Goal: Complete application form

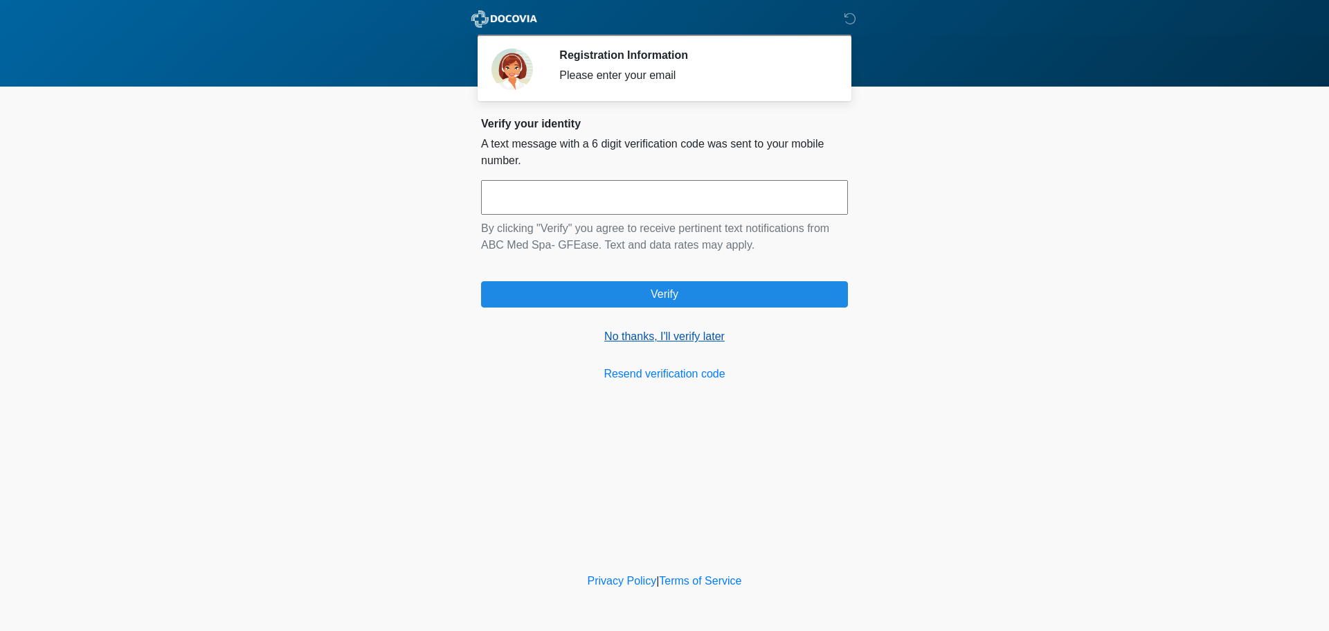
click at [654, 332] on link "No thanks, I'll verify later" at bounding box center [664, 336] width 367 height 17
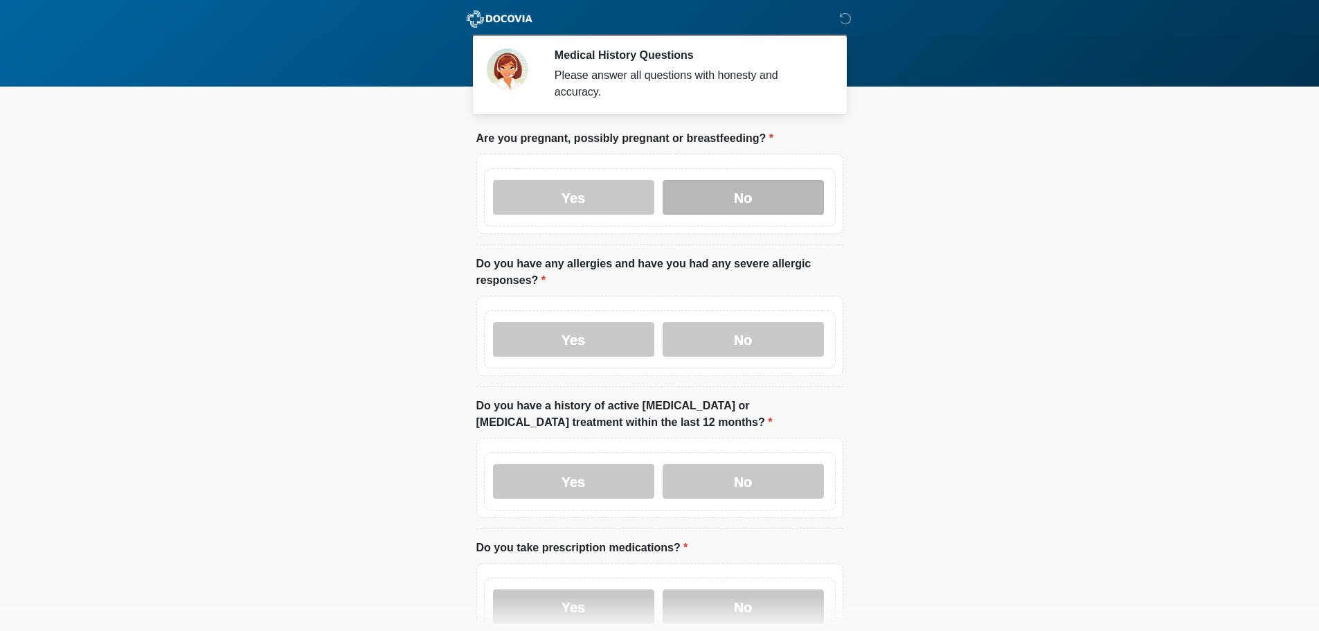
click at [703, 184] on label "No" at bounding box center [742, 197] width 161 height 35
click at [610, 331] on label "Yes" at bounding box center [573, 339] width 161 height 35
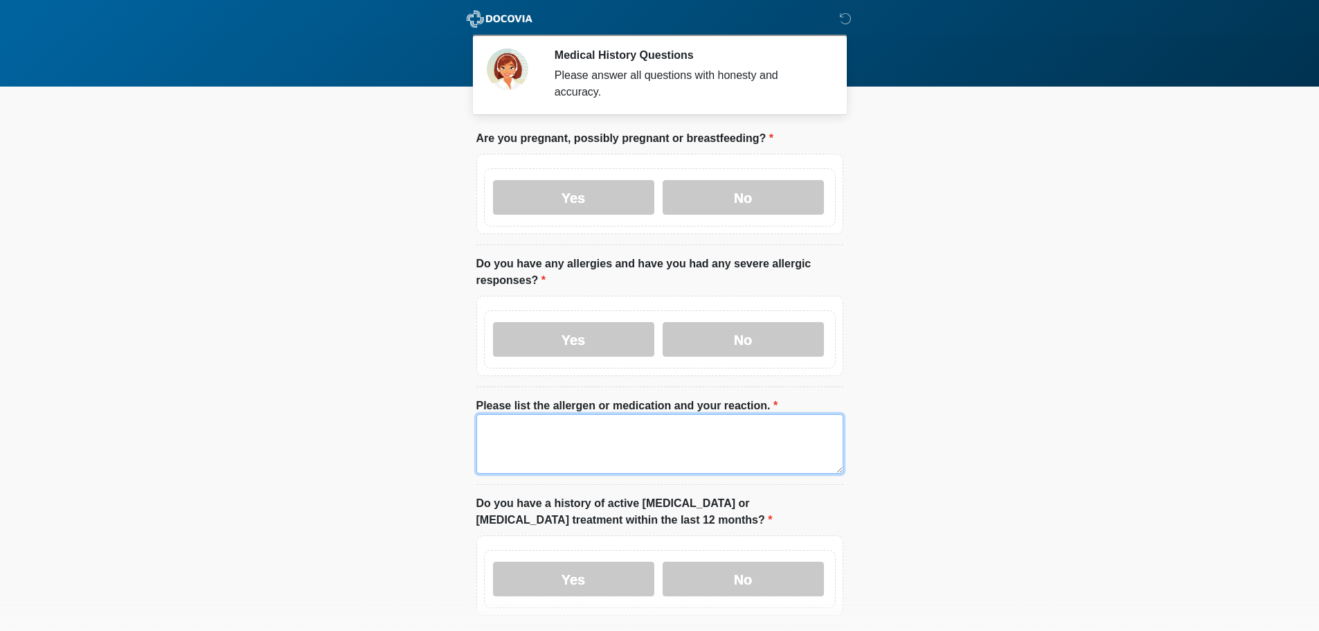
click at [574, 414] on textarea "Please list the allergen or medication and your reaction." at bounding box center [659, 444] width 367 height 60
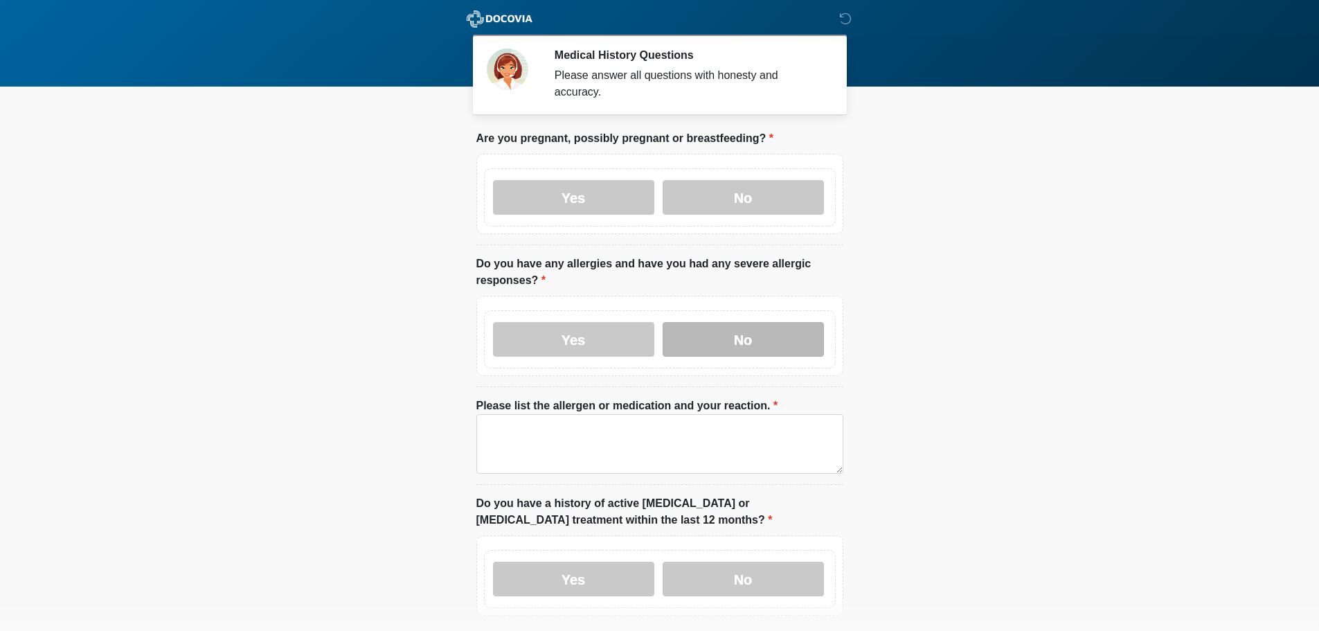
click at [692, 334] on label "No" at bounding box center [742, 339] width 161 height 35
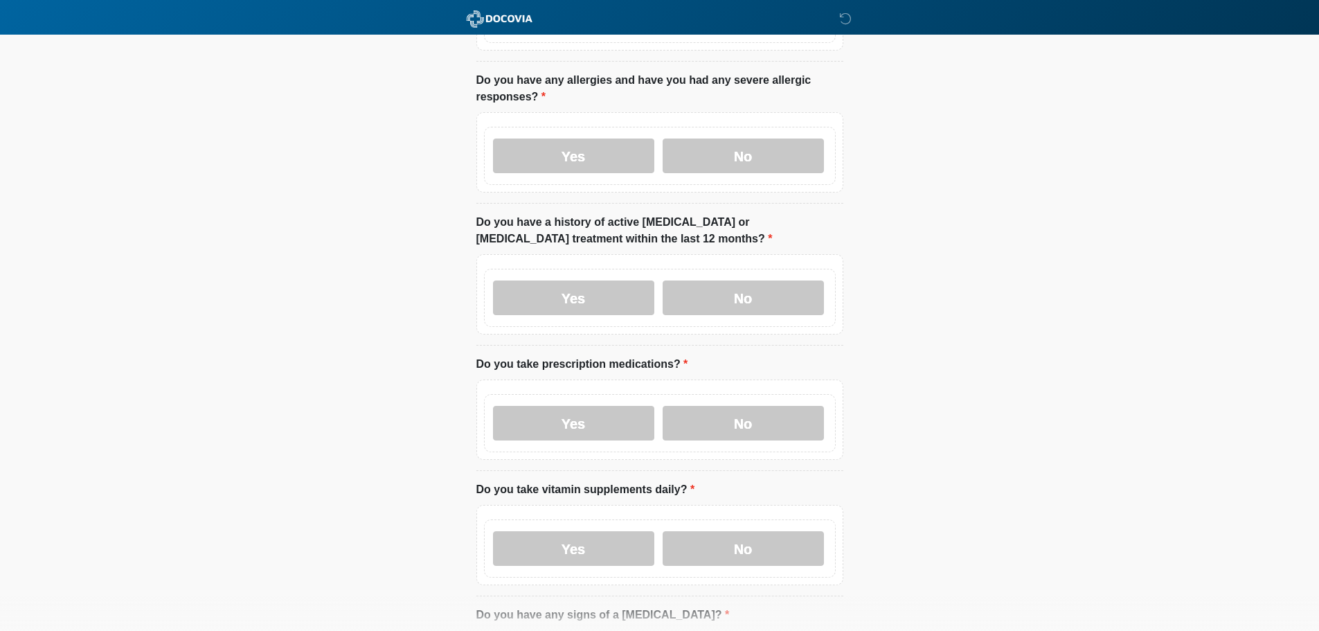
scroll to position [208, 0]
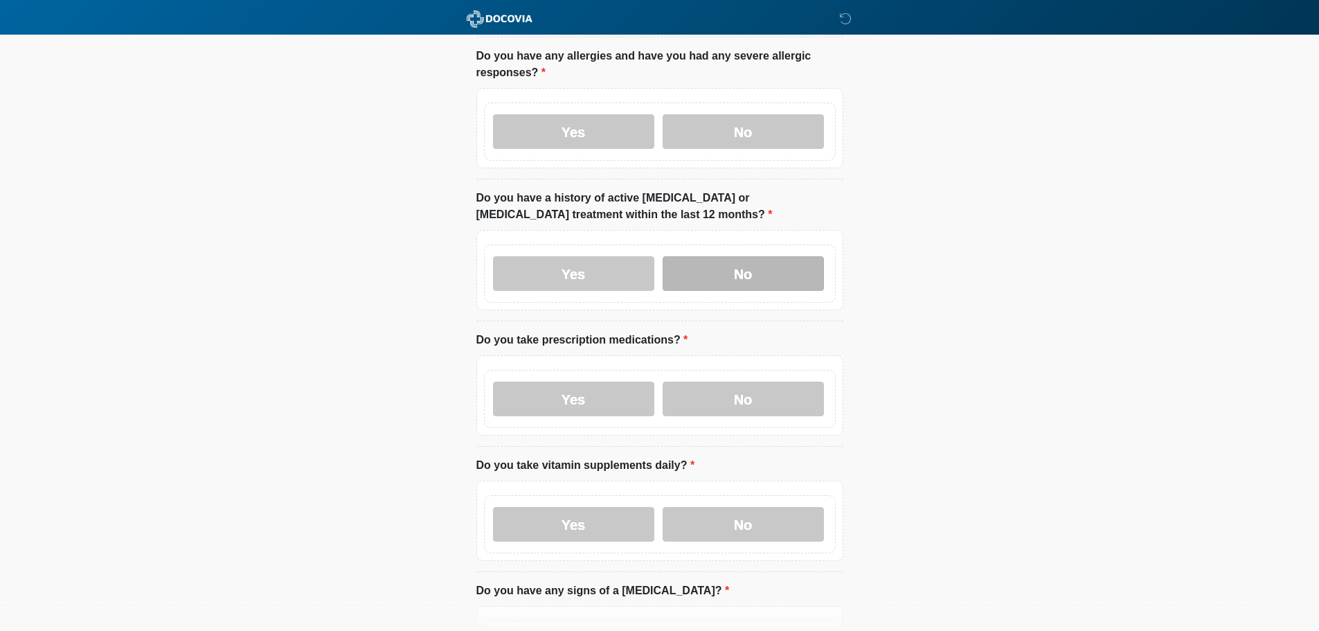
click at [734, 260] on label "No" at bounding box center [742, 273] width 161 height 35
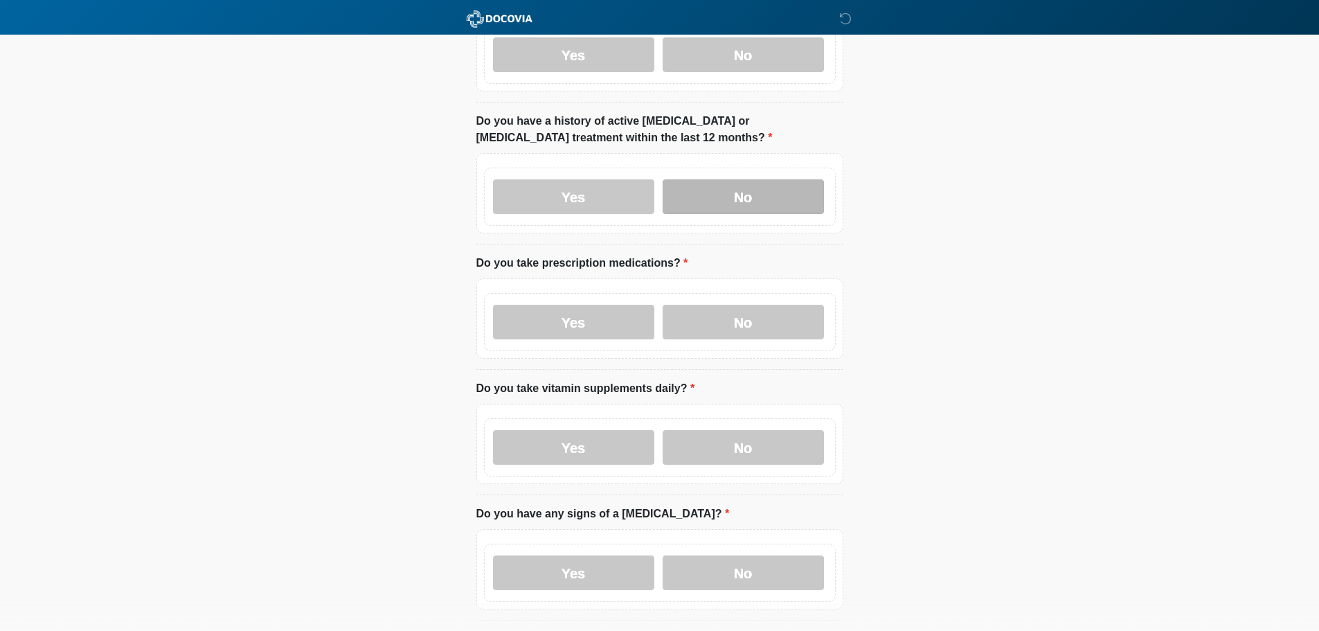
scroll to position [346, 0]
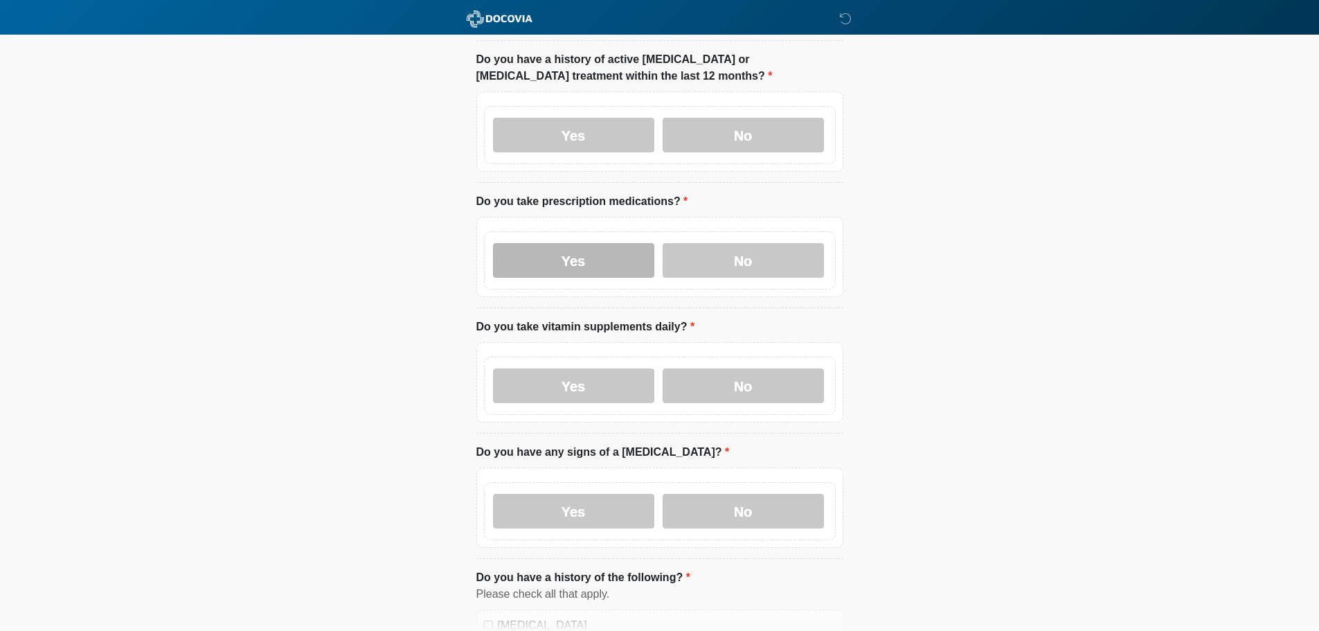
click at [608, 243] on label "Yes" at bounding box center [573, 260] width 161 height 35
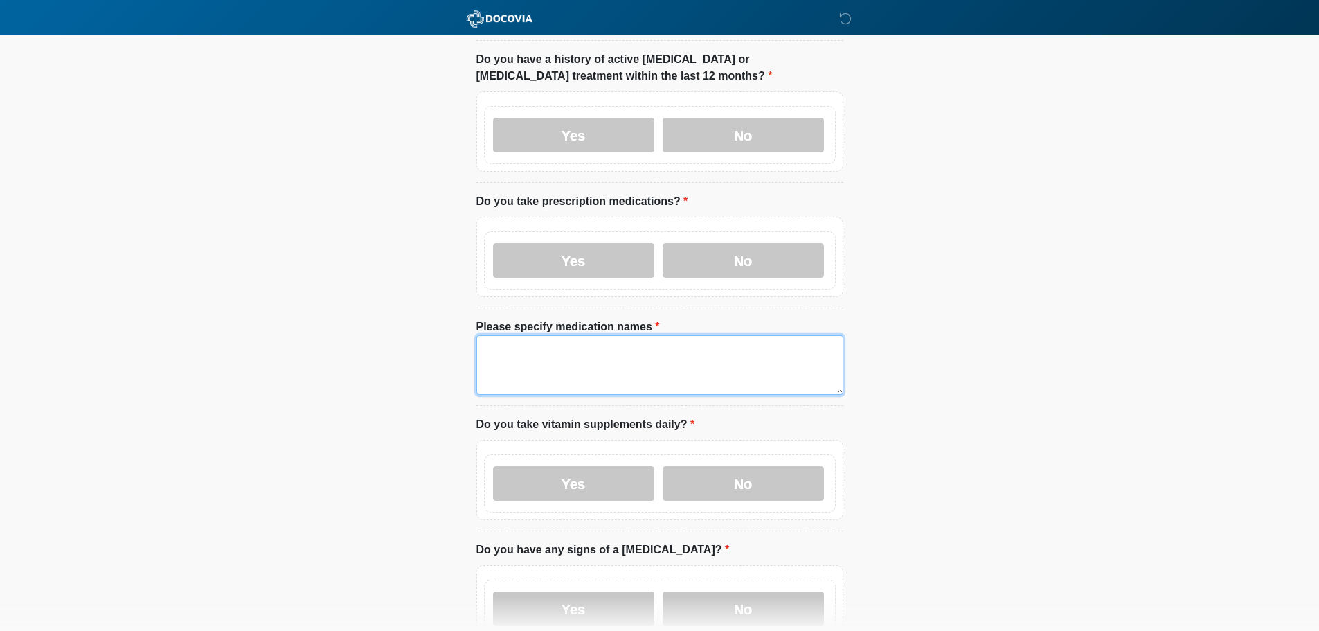
click at [606, 346] on textarea "Please specify medication names" at bounding box center [659, 365] width 367 height 60
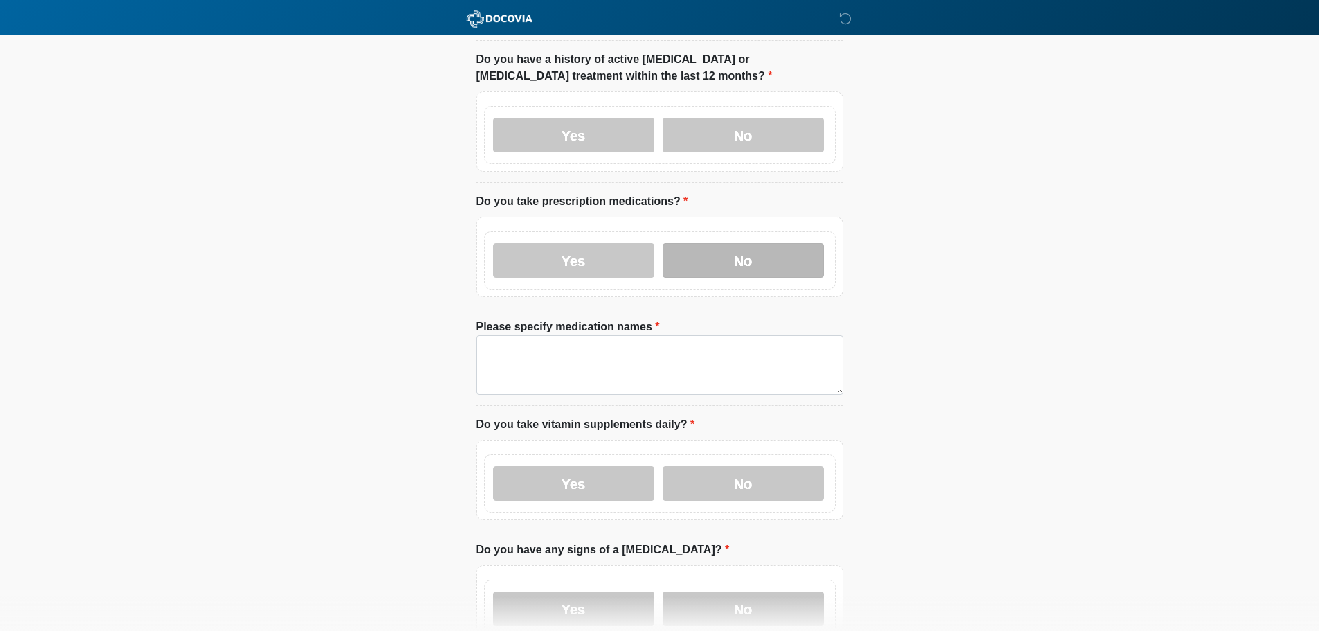
click at [700, 243] on label "No" at bounding box center [742, 260] width 161 height 35
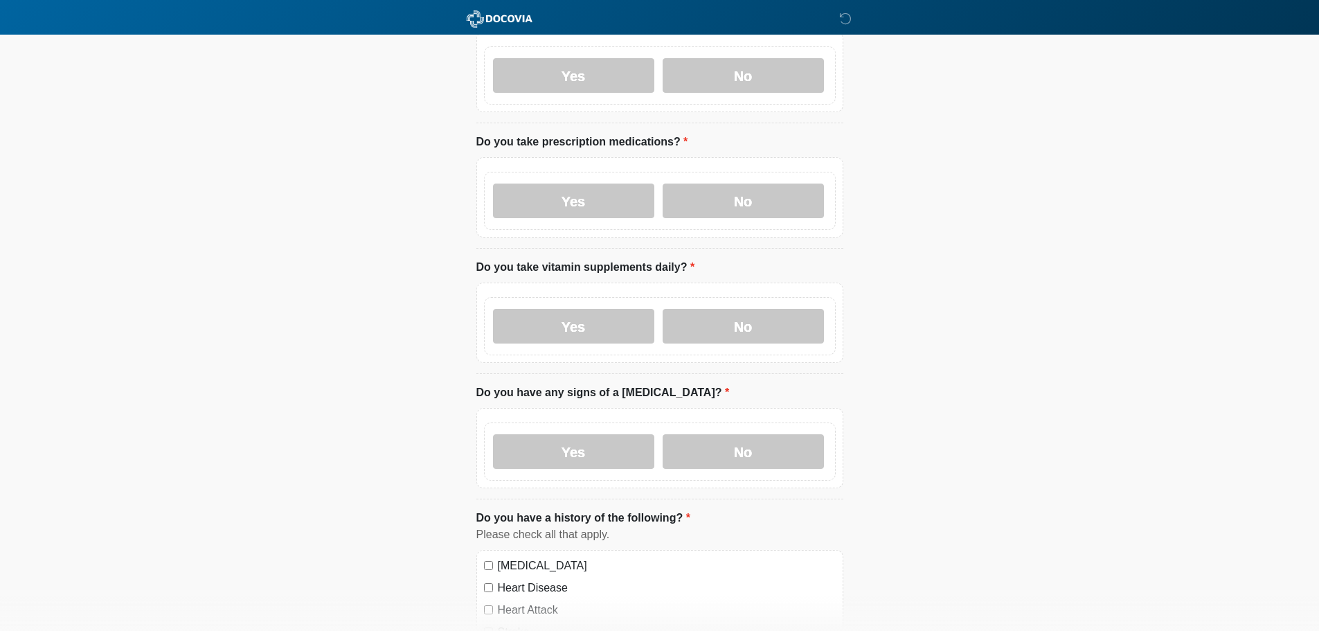
scroll to position [485, 0]
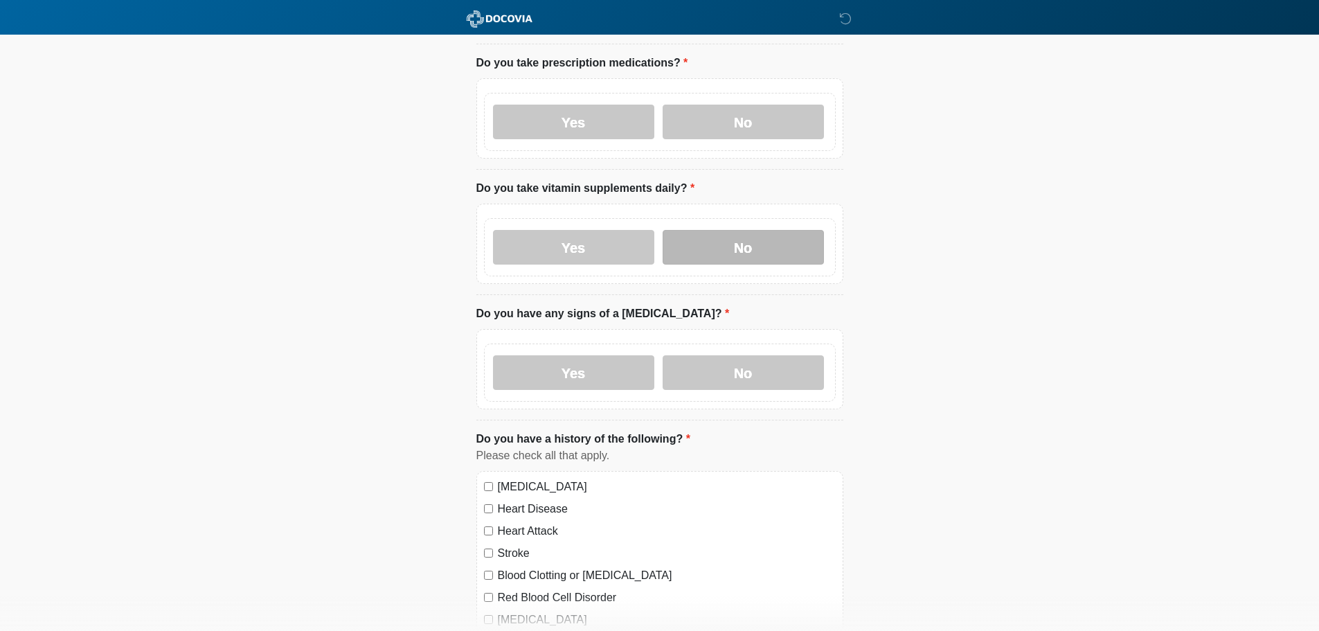
click at [685, 232] on label "No" at bounding box center [742, 247] width 161 height 35
click at [705, 361] on label "No" at bounding box center [742, 372] width 161 height 35
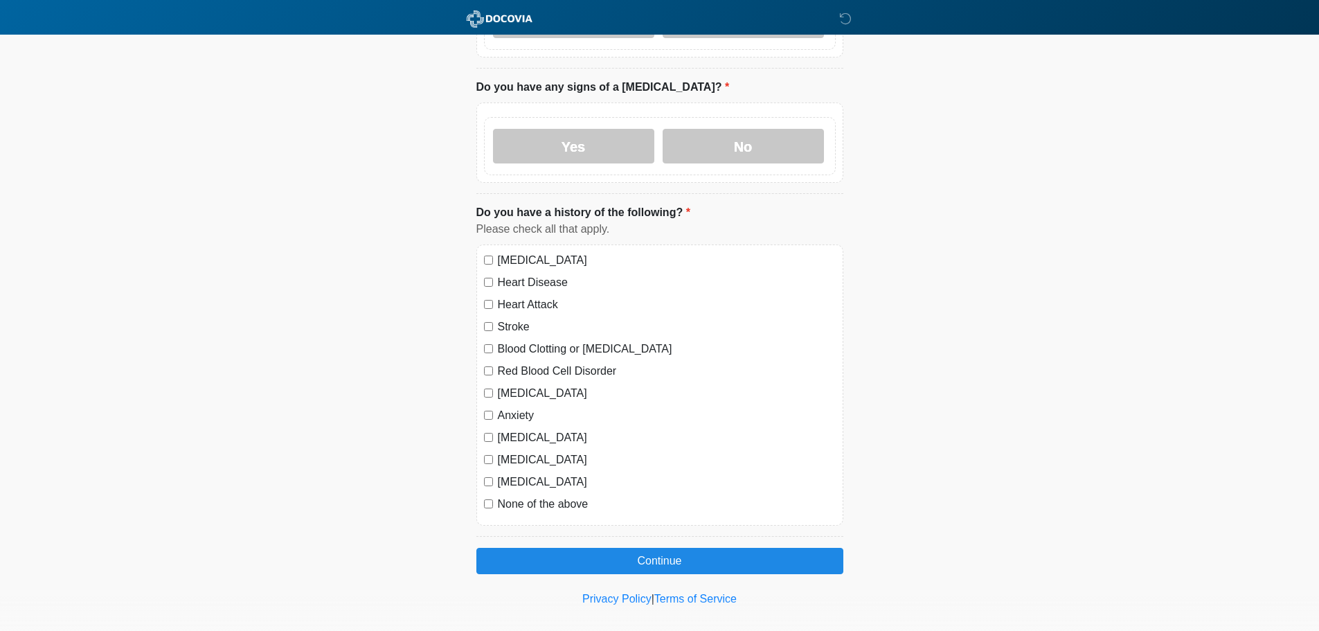
scroll to position [716, 0]
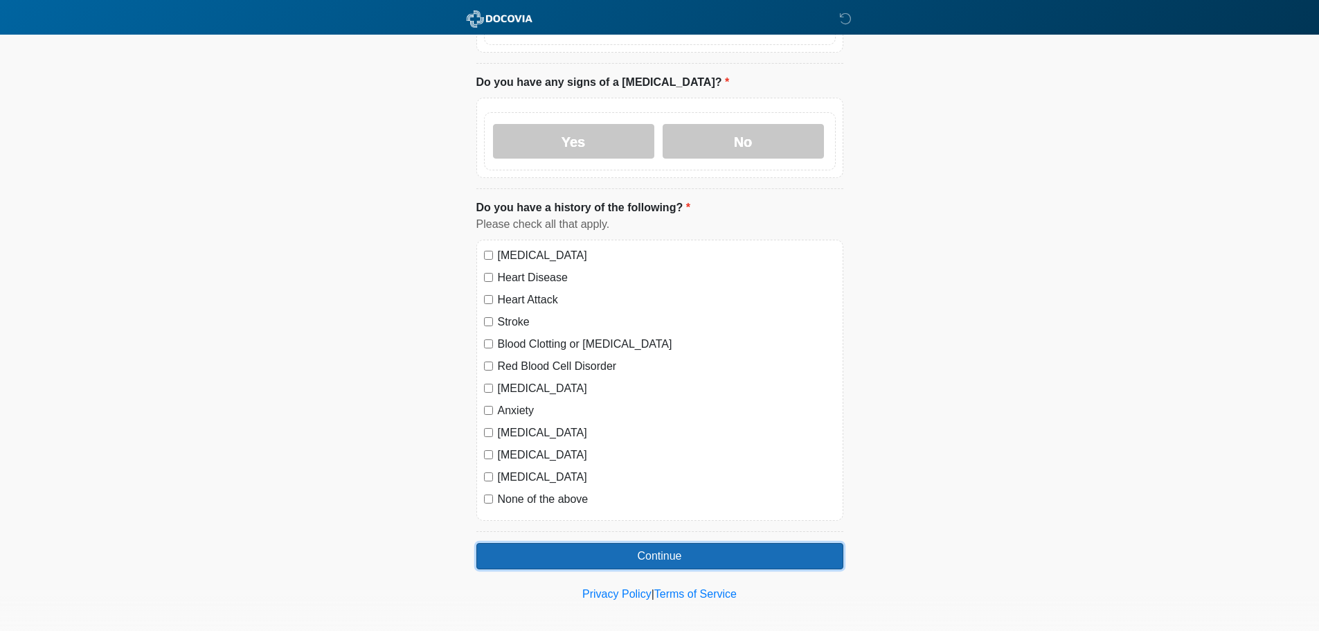
click at [579, 543] on button "Continue" at bounding box center [659, 556] width 367 height 26
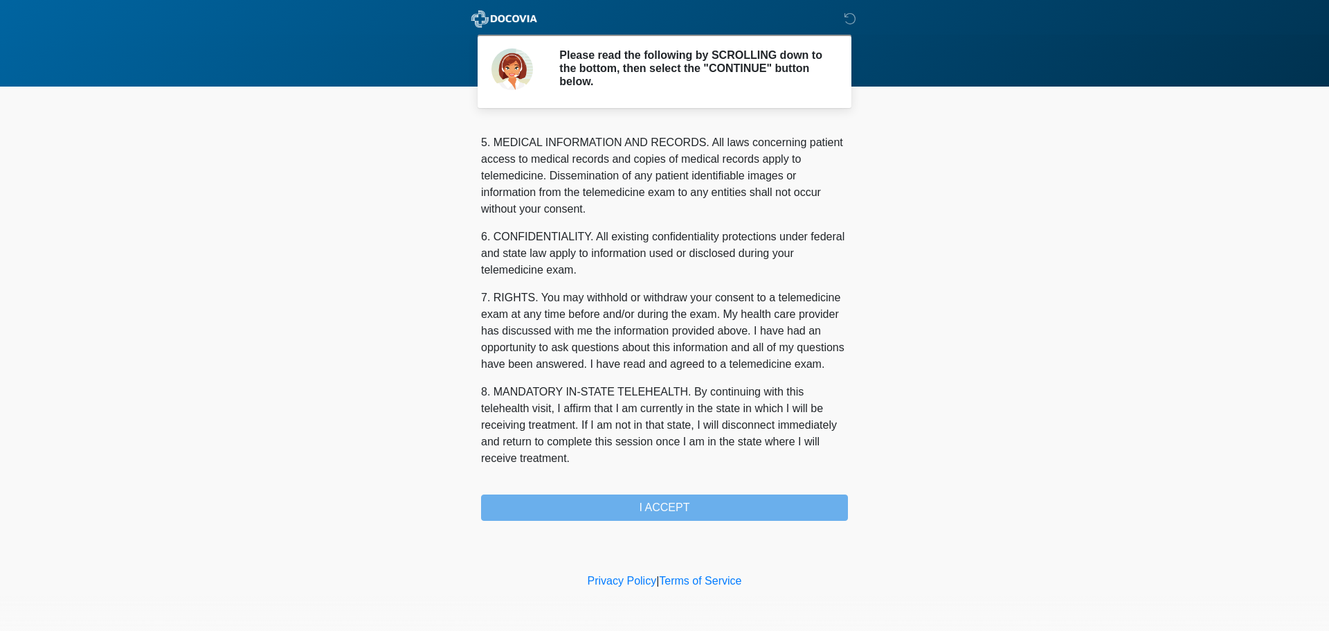
scroll to position [466, 0]
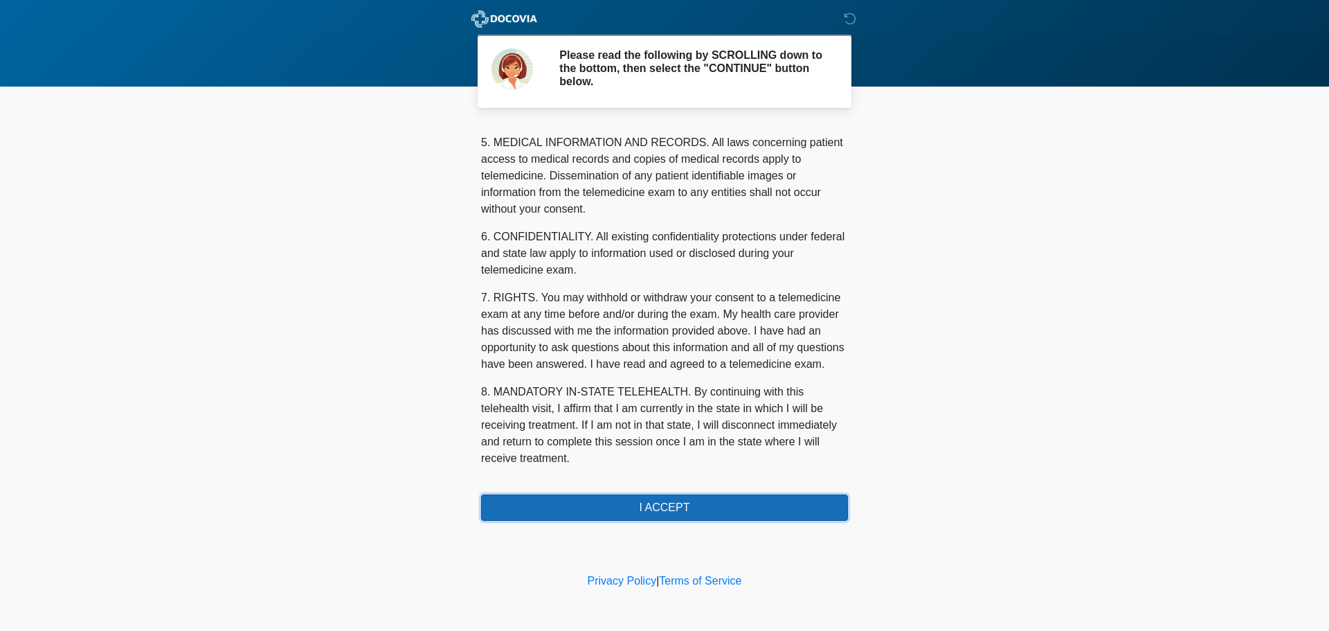
click at [660, 507] on button "I ACCEPT" at bounding box center [664, 507] width 367 height 26
